Goal: Check status: Check status

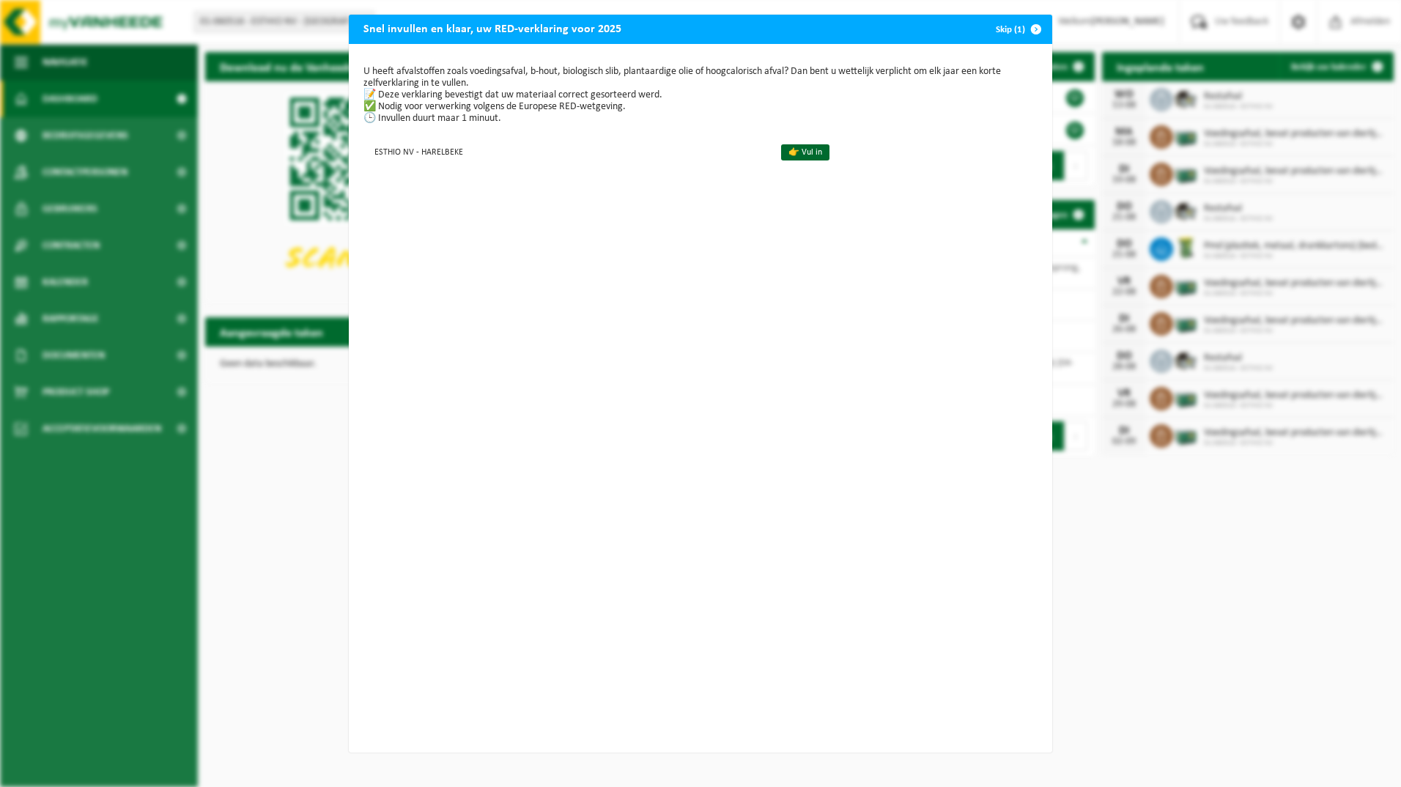
click at [1003, 29] on button "Skip (1)" at bounding box center [1017, 29] width 67 height 29
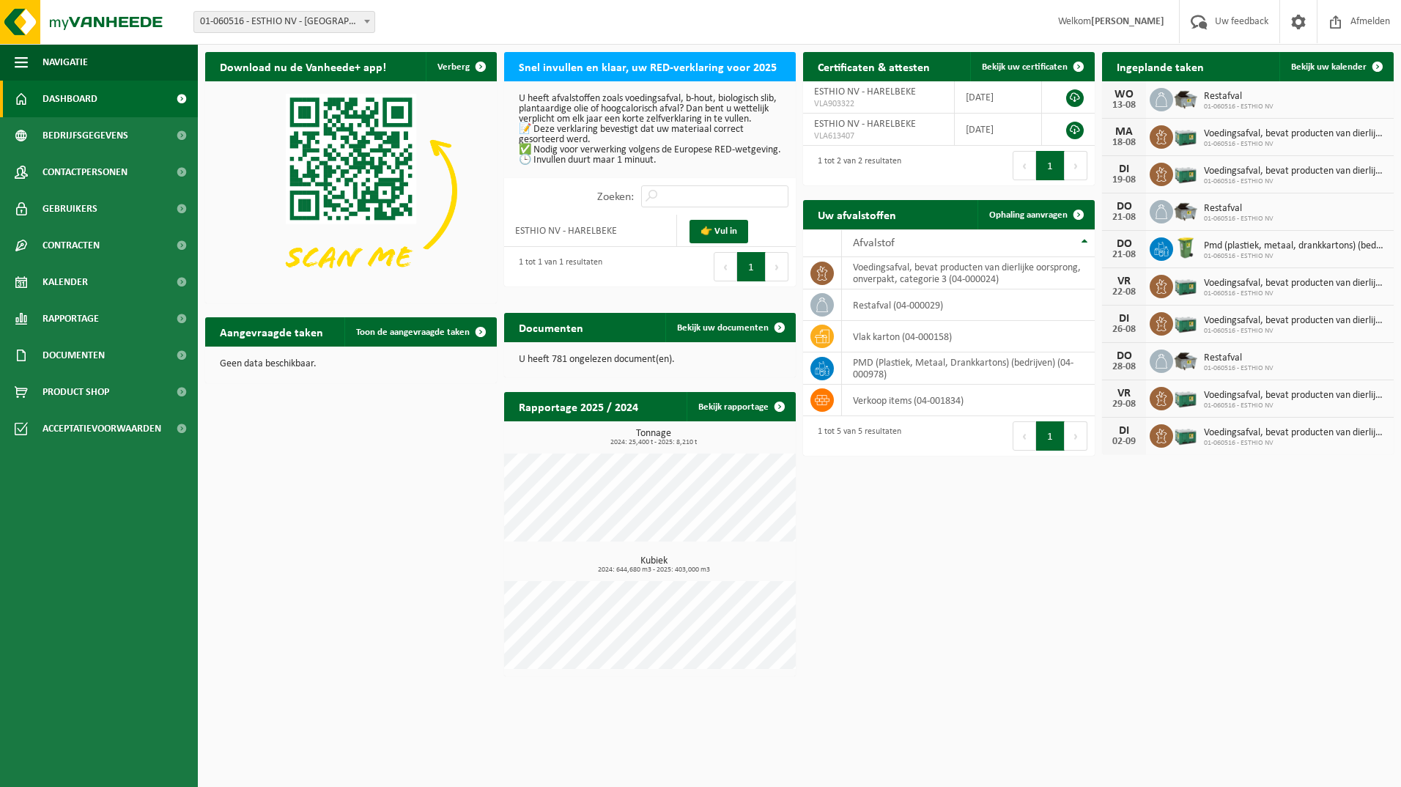
click at [416, 457] on div "Download nu de Vanheede+ app! Verberg Snel invullen en klaar, uw RED-verklaring…" at bounding box center [800, 364] width 1196 height 639
click at [1229, 97] on span "Restafval" at bounding box center [1239, 97] width 70 height 12
drag, startPoint x: 1229, startPoint y: 97, endPoint x: 1229, endPoint y: 107, distance: 9.5
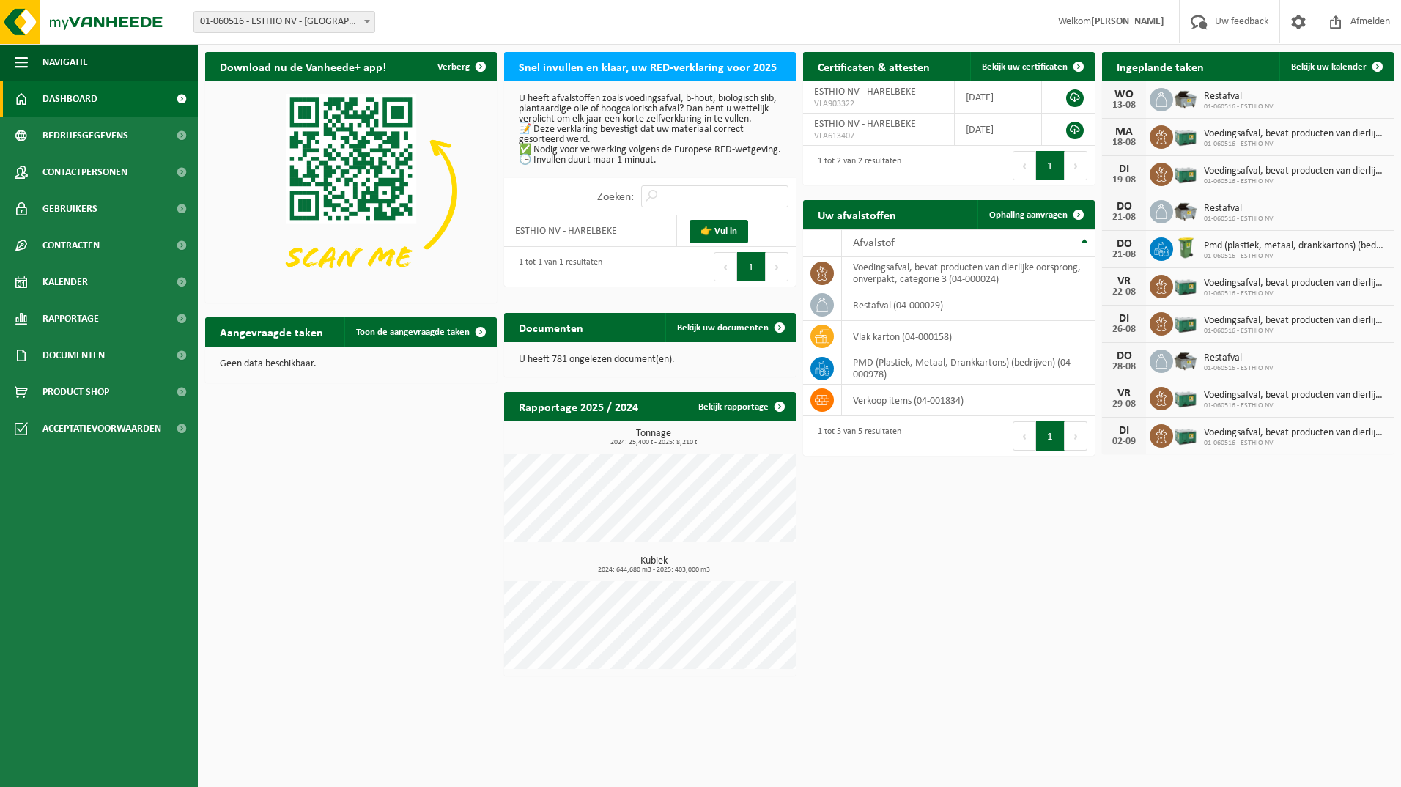
click at [1229, 107] on span "01-060516 - ESTHIO NV" at bounding box center [1239, 107] width 70 height 9
drag, startPoint x: 1297, startPoint y: 108, endPoint x: 1209, endPoint y: 95, distance: 88.8
click at [1209, 95] on div "[DATE] Restafval 01-060516 - [GEOGRAPHIC_DATA] NV" at bounding box center [1248, 99] width 292 height 37
drag, startPoint x: 1209, startPoint y: 95, endPoint x: 1296, endPoint y: 106, distance: 87.2
click at [1296, 106] on div "[DATE] Restafval 01-060516 - [GEOGRAPHIC_DATA] NV" at bounding box center [1248, 99] width 292 height 37
